Goal: Information Seeking & Learning: Learn about a topic

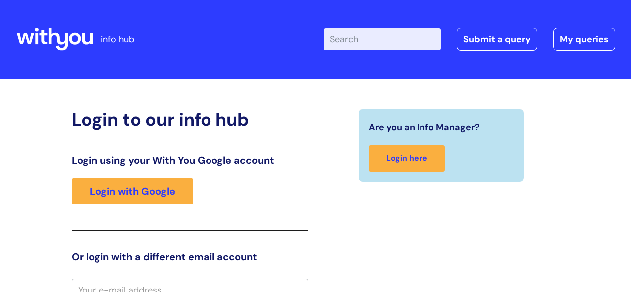
scroll to position [9, 0]
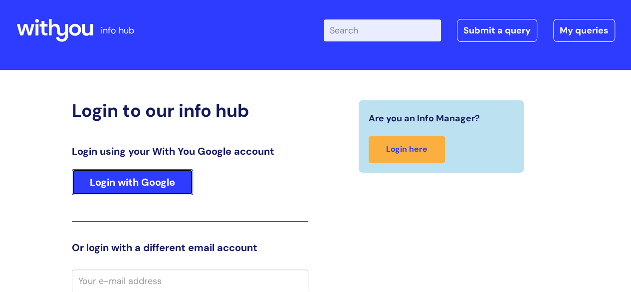
click at [170, 181] on link "Login with Google" at bounding box center [132, 182] width 121 height 26
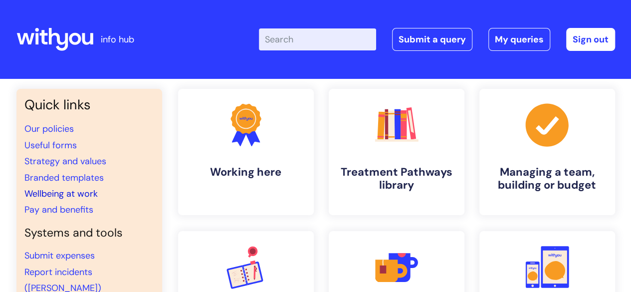
click at [88, 191] on link "Wellbeing at work" at bounding box center [60, 193] width 73 height 12
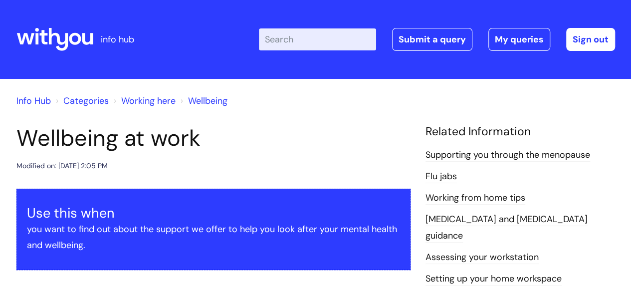
click at [207, 103] on link "Wellbeing" at bounding box center [207, 101] width 39 height 12
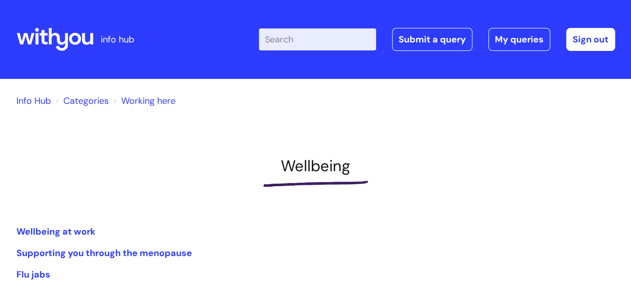
click at [91, 97] on link "Categories" at bounding box center [85, 101] width 45 height 12
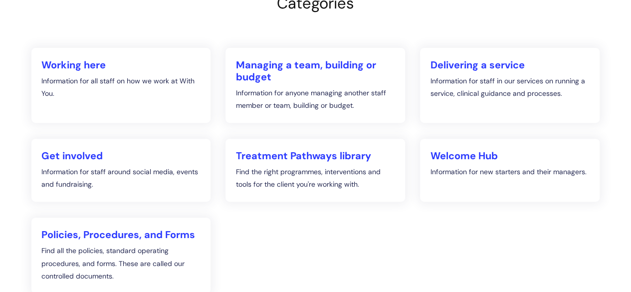
scroll to position [140, 0]
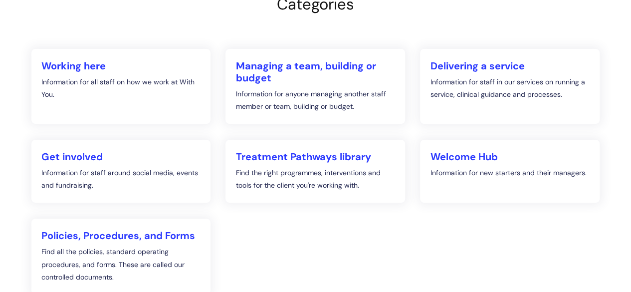
click at [20, 124] on div "Info Hub Categories Categories Working here Information for all staff on how we…" at bounding box center [315, 153] width 598 height 409
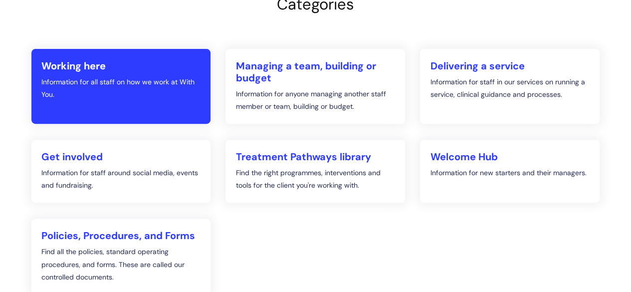
click at [82, 69] on h2 "Working here" at bounding box center [121, 66] width 160 height 12
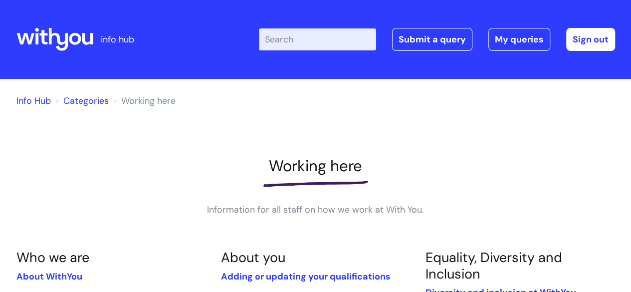
click at [111, 197] on div "Working here Information for all staff on how we work at With You." at bounding box center [315, 187] width 598 height 61
